Goal: Task Accomplishment & Management: Manage account settings

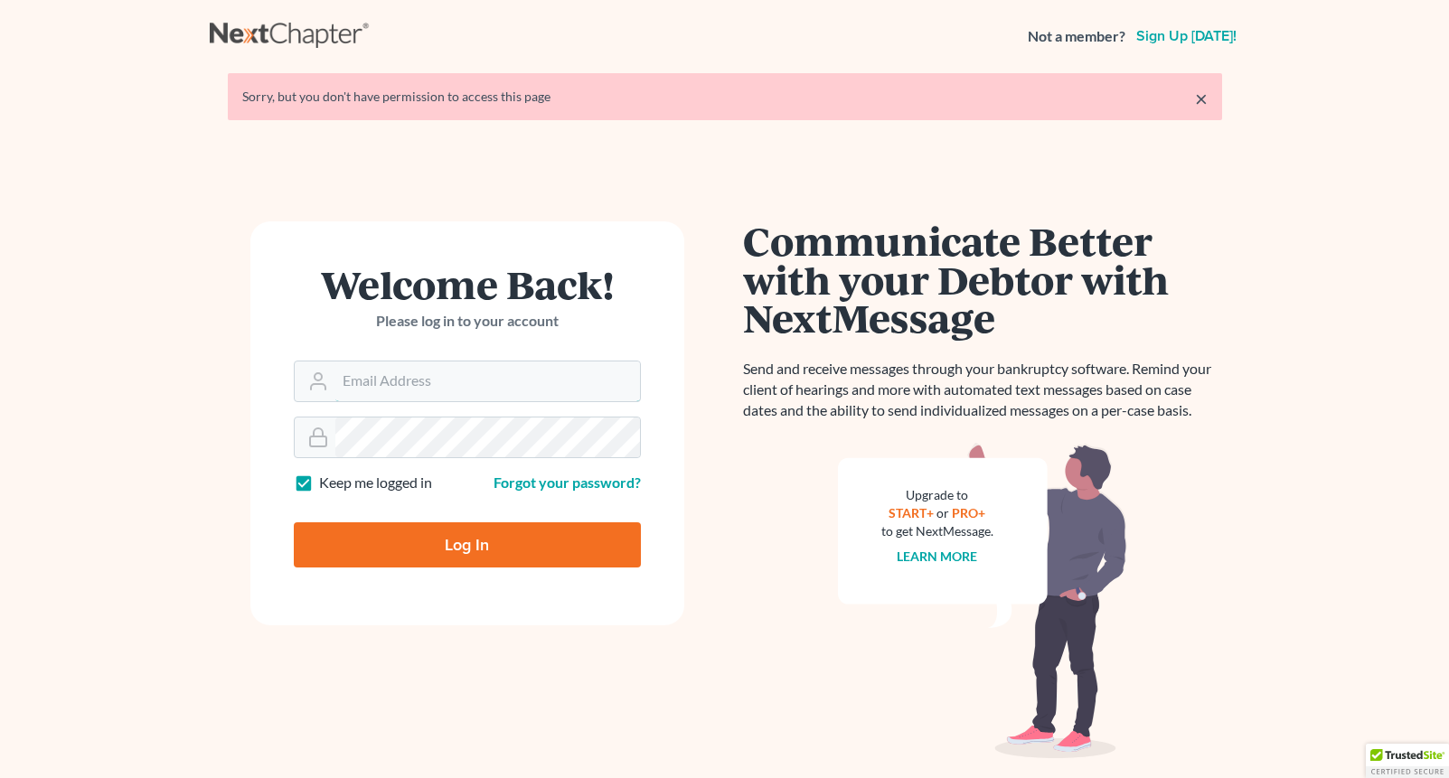
click at [385, 380] on input "Email Address" at bounding box center [487, 381] width 305 height 40
type input "kim.freshstartlawtn@gmail.com"
click at [422, 550] on input "Log In" at bounding box center [467, 544] width 347 height 45
type input "Thinking..."
click at [461, 379] on input "Email Address" at bounding box center [487, 381] width 305 height 40
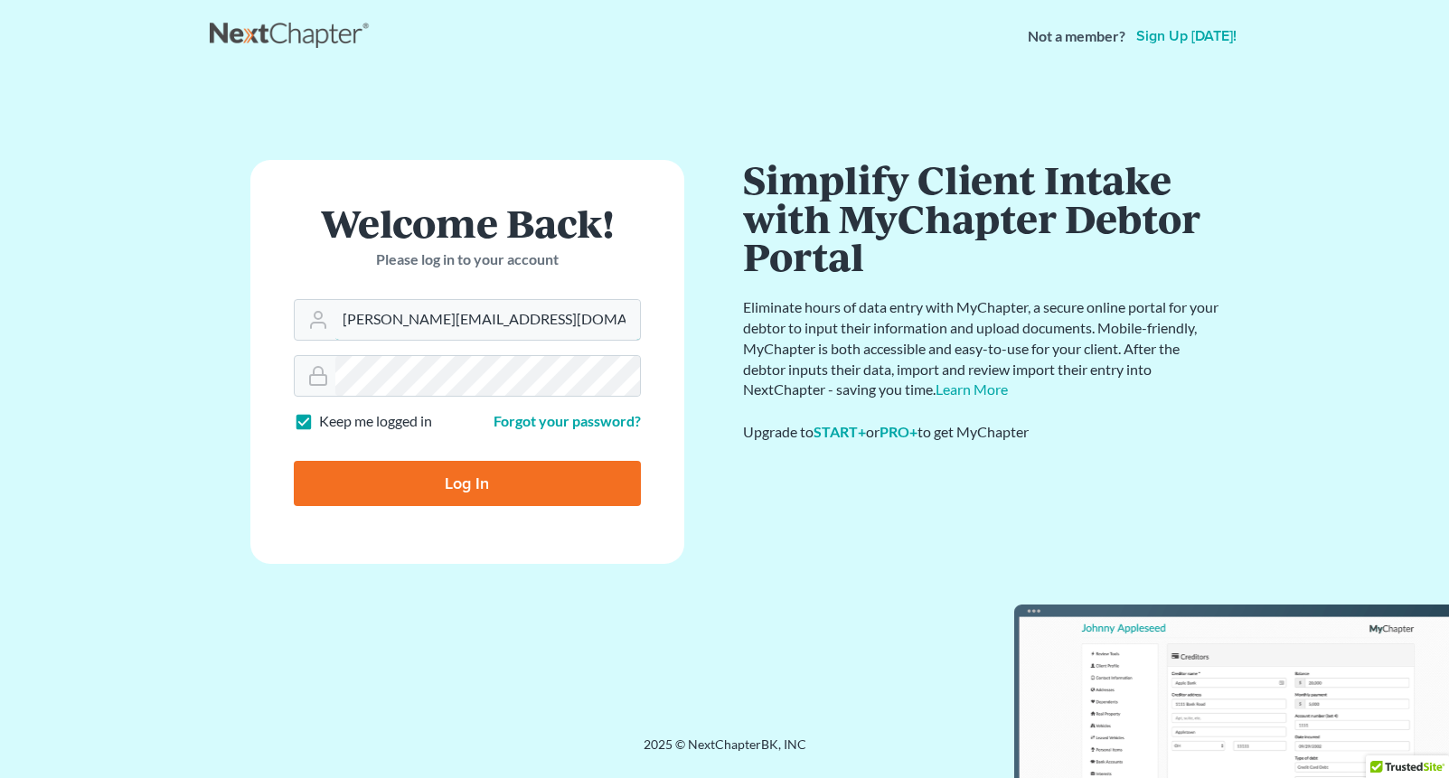
type input "[PERSON_NAME][EMAIL_ADDRESS][DOMAIN_NAME]"
click at [461, 490] on input "Log In" at bounding box center [467, 483] width 347 height 45
type input "Thinking..."
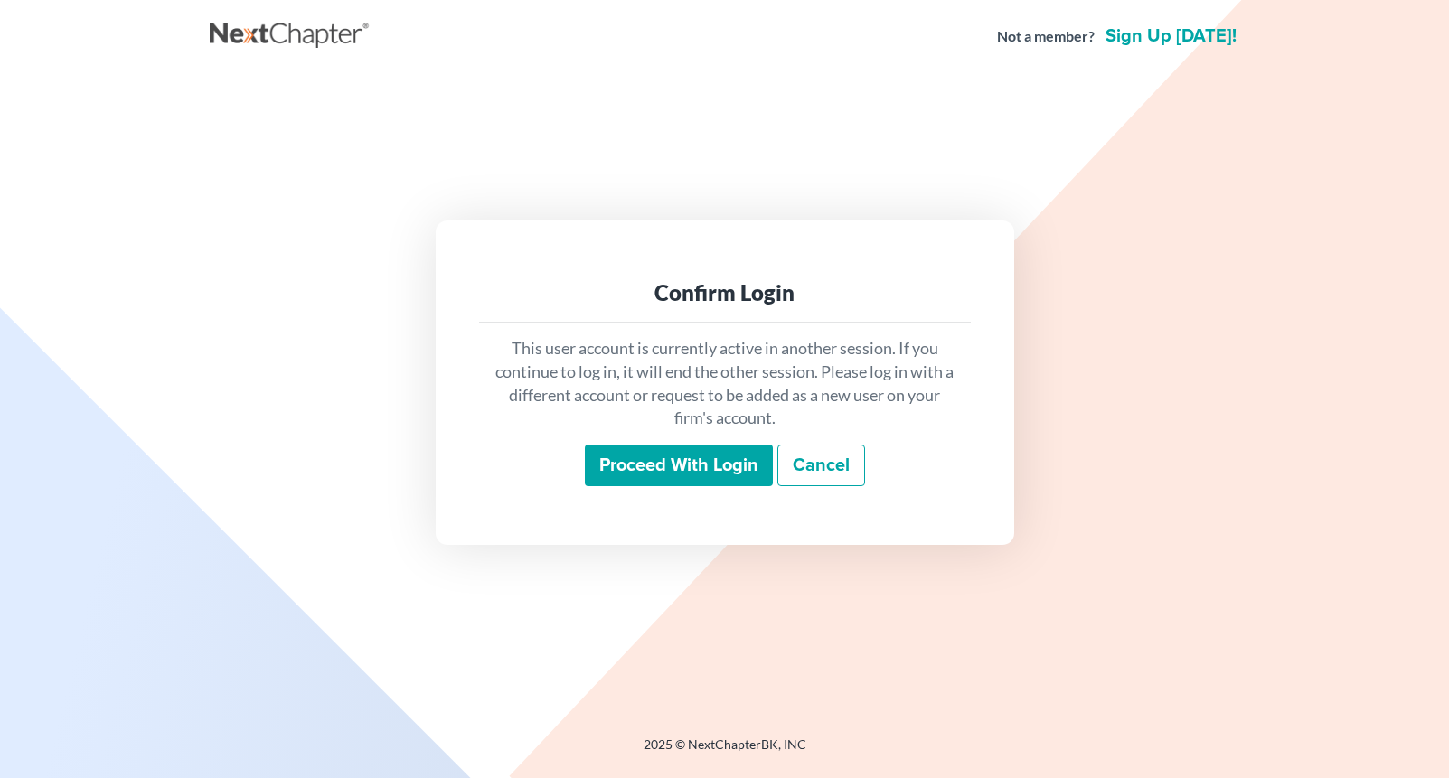
click at [672, 476] on input "Proceed with login" at bounding box center [679, 466] width 188 height 42
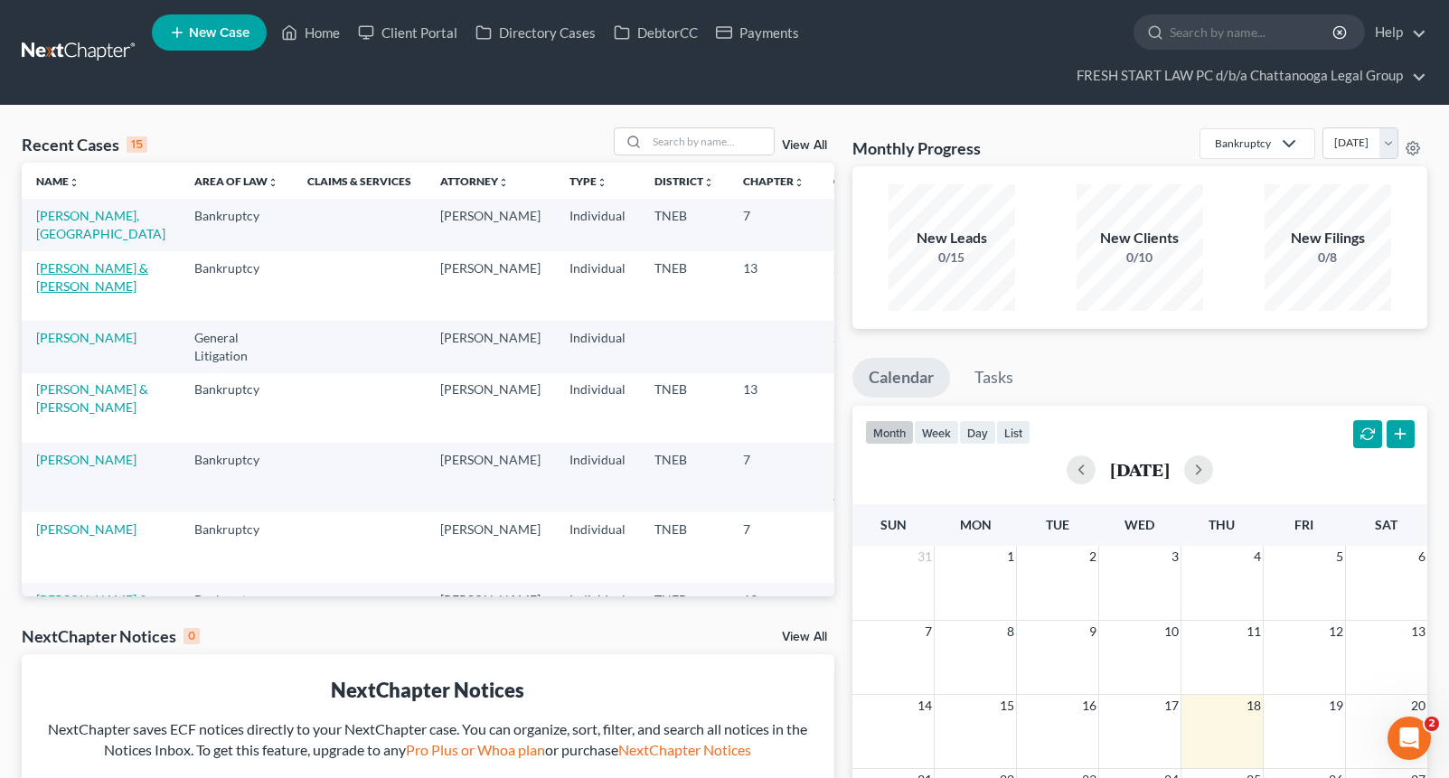
click at [56, 294] on link "[PERSON_NAME] & [PERSON_NAME]" at bounding box center [92, 276] width 112 height 33
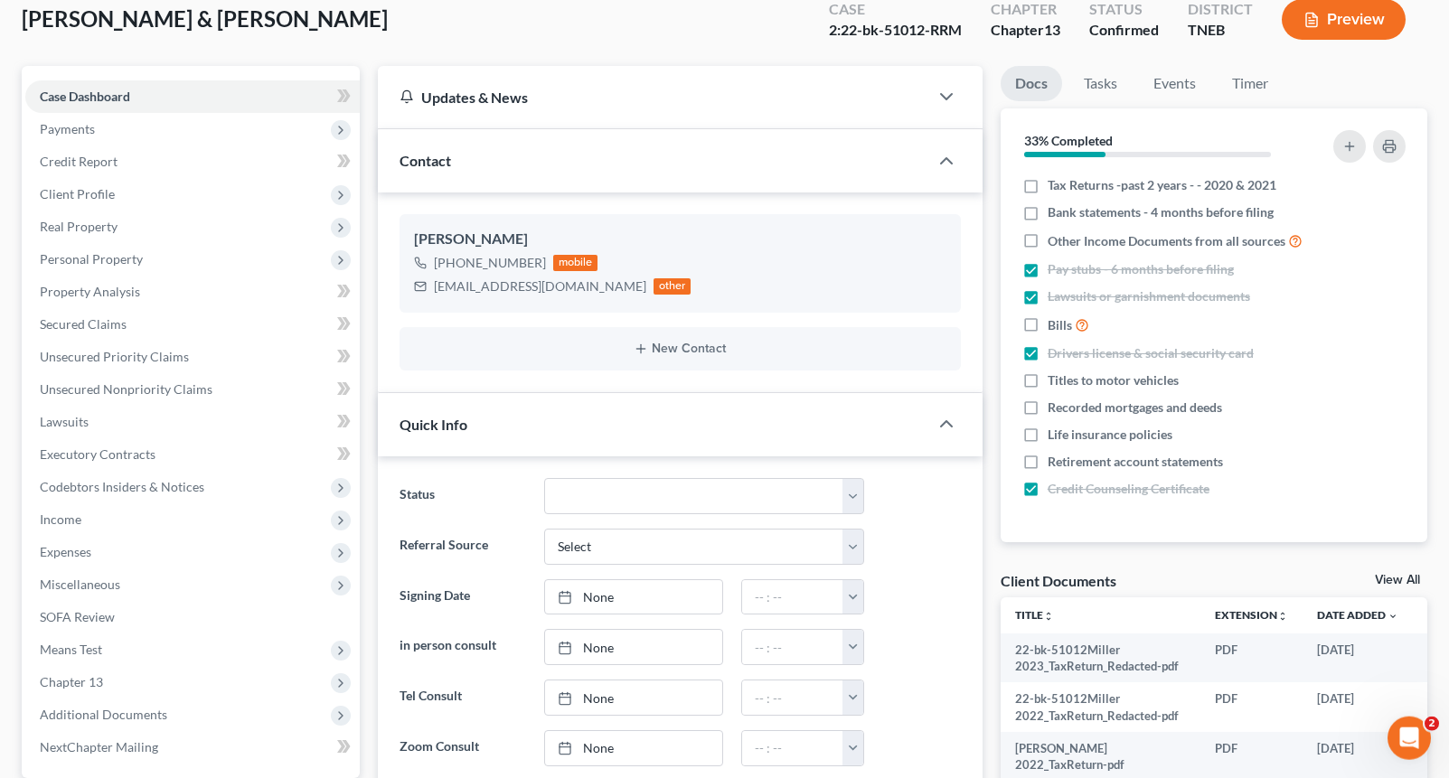
scroll to position [92, 0]
